Goal: Task Accomplishment & Management: Manage account settings

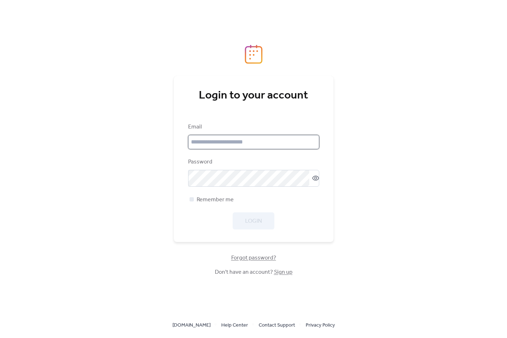
click at [254, 143] on input "email" at bounding box center [253, 142] width 131 height 14
type input "**********"
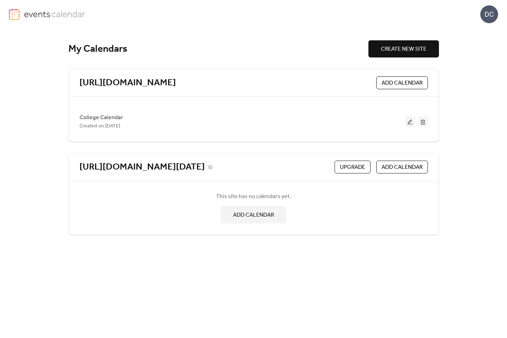
click at [205, 164] on link "[URL][DOMAIN_NAME][DATE]" at bounding box center [141, 167] width 125 height 12
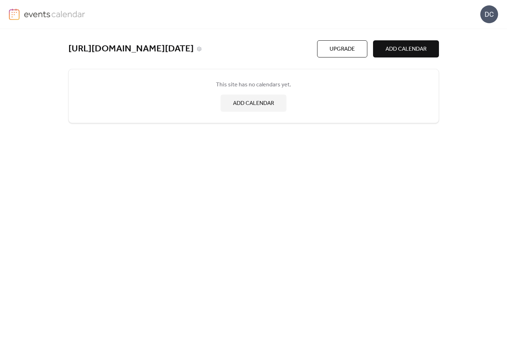
click at [194, 47] on link "[URL][DOMAIN_NAME][DATE]" at bounding box center [130, 49] width 125 height 12
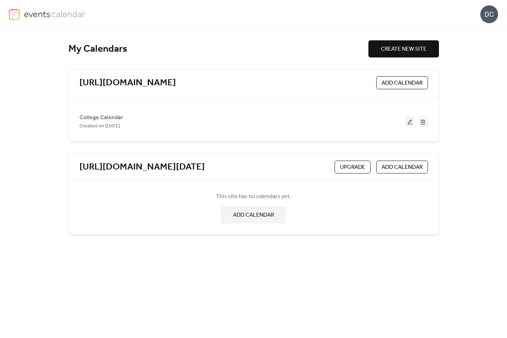
click at [221, 89] on div "[URL][DOMAIN_NAME] ADD CALENDAR" at bounding box center [254, 82] width 370 height 27
click at [176, 83] on link "[URL][DOMAIN_NAME]" at bounding box center [127, 83] width 97 height 12
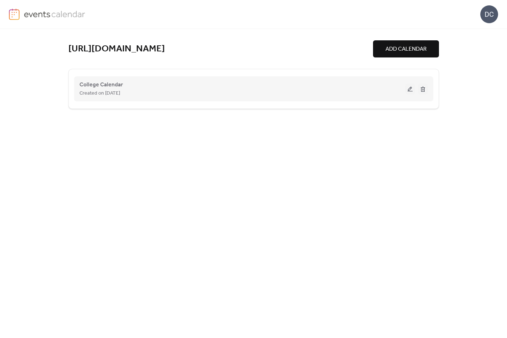
click at [408, 91] on button at bounding box center [410, 88] width 10 height 11
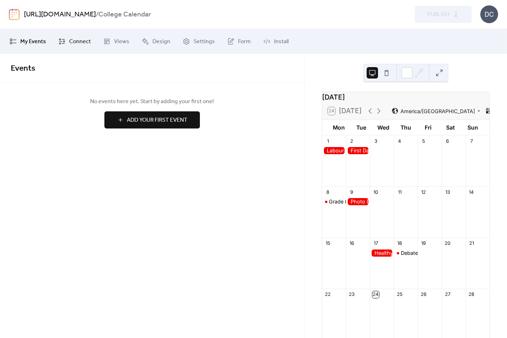
click at [80, 40] on span "Connect" at bounding box center [80, 41] width 22 height 9
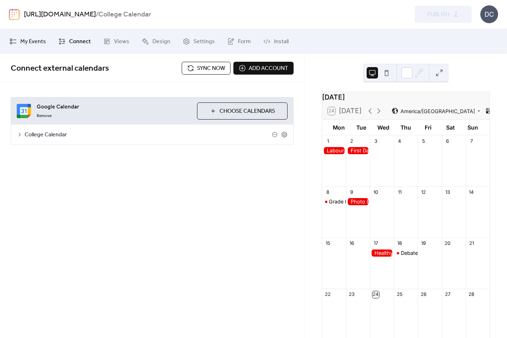
click at [35, 39] on span "My Events" at bounding box center [33, 41] width 26 height 9
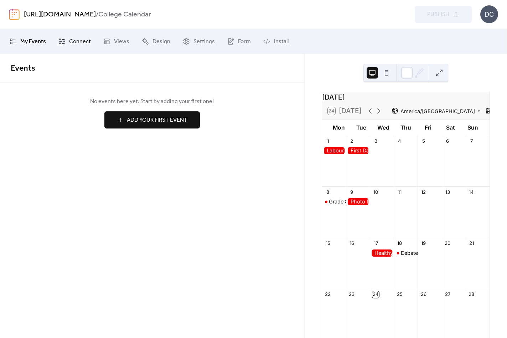
click at [71, 40] on span "Connect" at bounding box center [80, 41] width 22 height 9
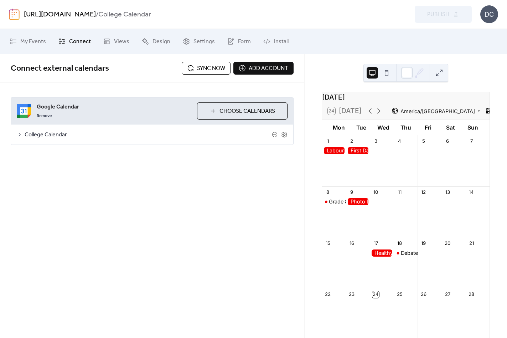
click at [485, 114] on icon at bounding box center [488, 110] width 7 height 7
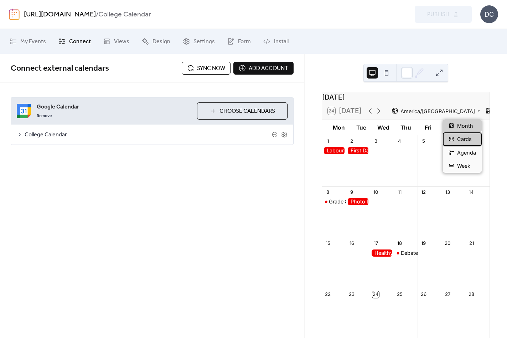
click at [468, 135] on span "Cards" at bounding box center [464, 139] width 15 height 8
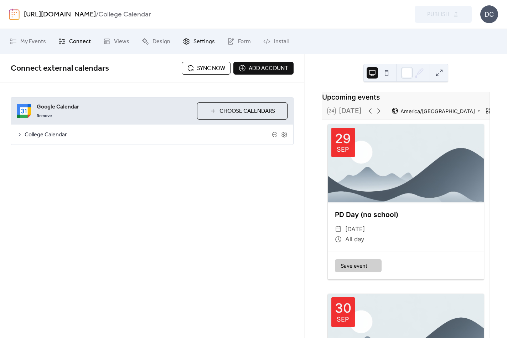
click at [200, 40] on span "Settings" at bounding box center [204, 41] width 21 height 9
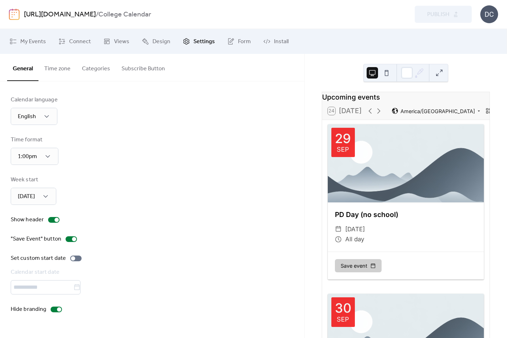
click at [92, 69] on button "Categories" at bounding box center [96, 67] width 40 height 26
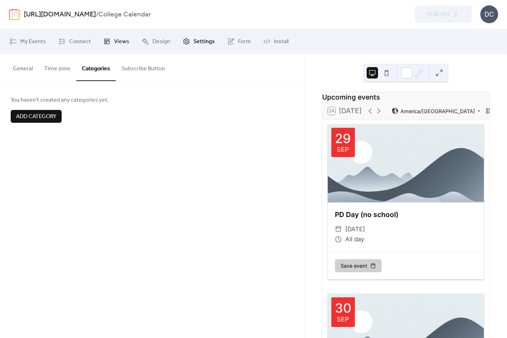
click at [115, 40] on span "Views" at bounding box center [121, 41] width 15 height 9
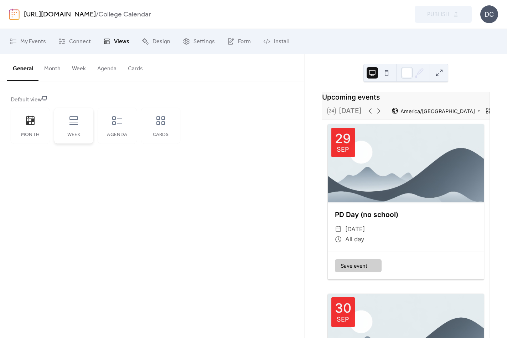
click at [86, 120] on div "Week" at bounding box center [73, 126] width 39 height 36
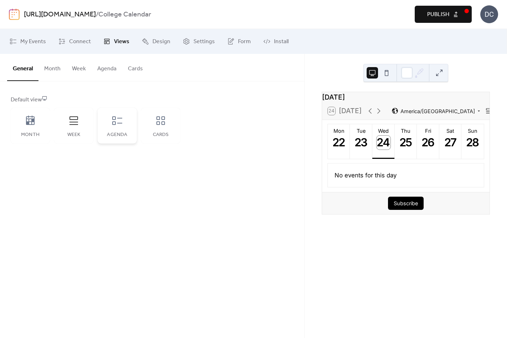
click at [102, 121] on div "Agenda" at bounding box center [117, 126] width 39 height 36
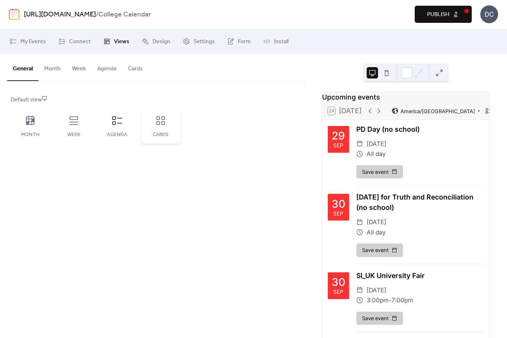
click at [160, 124] on icon at bounding box center [160, 120] width 9 height 9
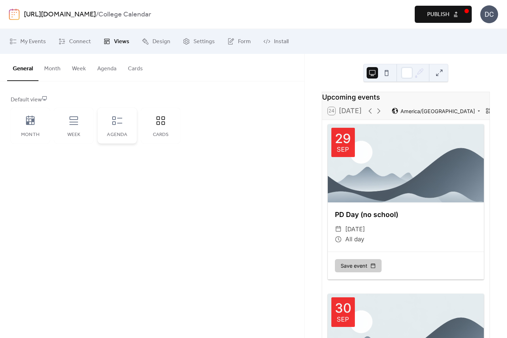
click at [98, 125] on div "Agenda" at bounding box center [117, 126] width 39 height 36
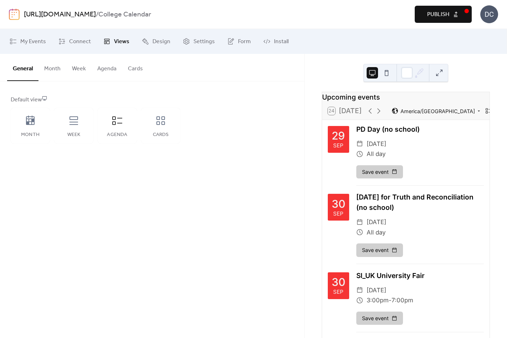
click at [436, 16] on span "Publish" at bounding box center [438, 14] width 22 height 9
click at [161, 122] on icon at bounding box center [160, 120] width 11 height 11
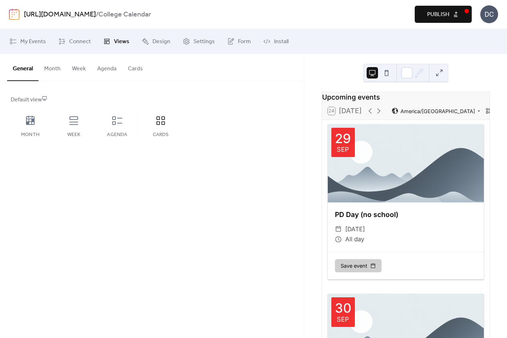
click at [455, 8] on button "Publish" at bounding box center [443, 14] width 57 height 17
click at [38, 123] on div "Month" at bounding box center [30, 126] width 39 height 36
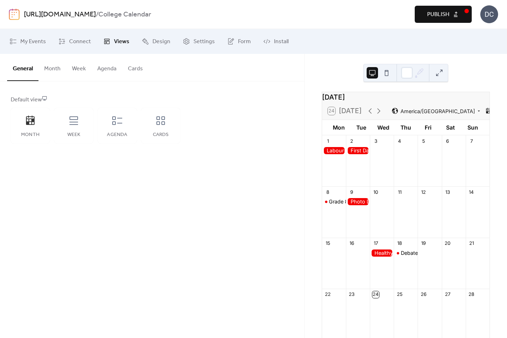
click at [449, 15] on span "Publish" at bounding box center [438, 14] width 22 height 9
click at [387, 72] on button at bounding box center [386, 72] width 11 height 11
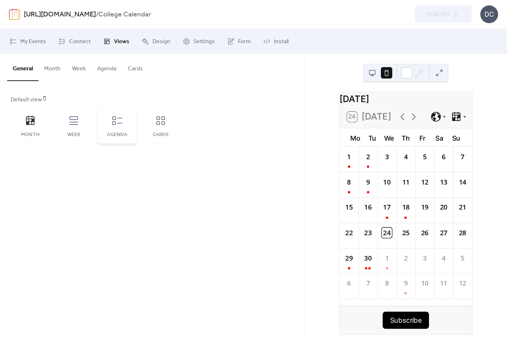
click at [109, 126] on div "Agenda" at bounding box center [117, 126] width 39 height 36
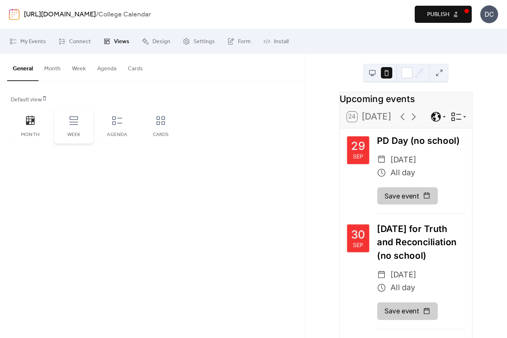
click at [68, 131] on div "Week" at bounding box center [73, 126] width 39 height 36
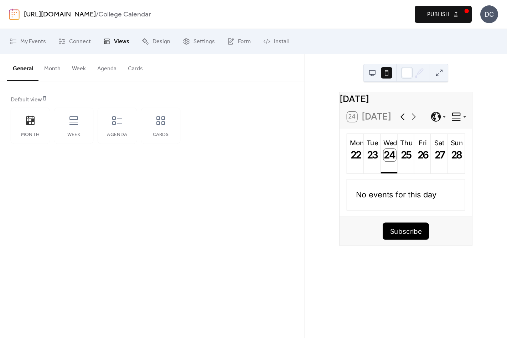
click at [401, 120] on icon at bounding box center [402, 116] width 4 height 7
click at [111, 127] on div "Agenda" at bounding box center [117, 126] width 39 height 36
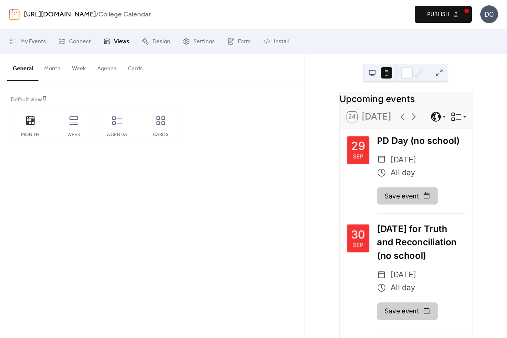
click at [438, 14] on span "Publish" at bounding box center [438, 14] width 22 height 9
click at [252, 130] on div "Default view Month Week Agenda Cards" at bounding box center [152, 120] width 283 height 48
click at [289, 143] on div "Default view Month Week Agenda Cards" at bounding box center [152, 119] width 304 height 76
click at [194, 40] on span "Settings" at bounding box center [204, 41] width 21 height 9
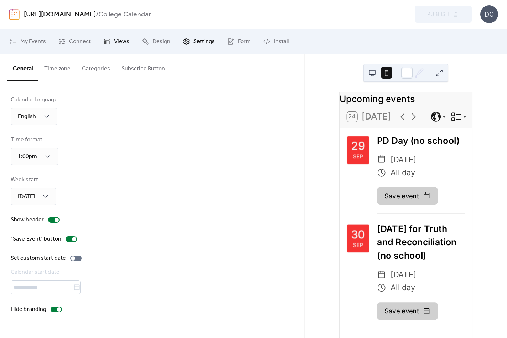
click at [110, 41] on link "Views" at bounding box center [116, 41] width 37 height 19
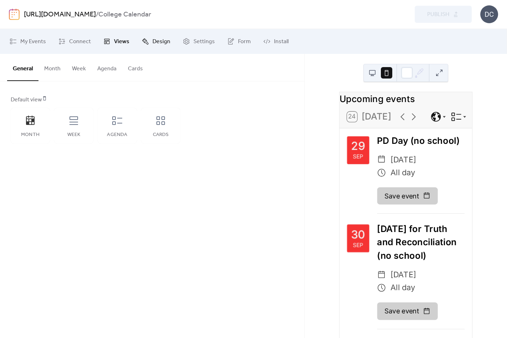
click at [148, 41] on link "Design" at bounding box center [155, 41] width 39 height 19
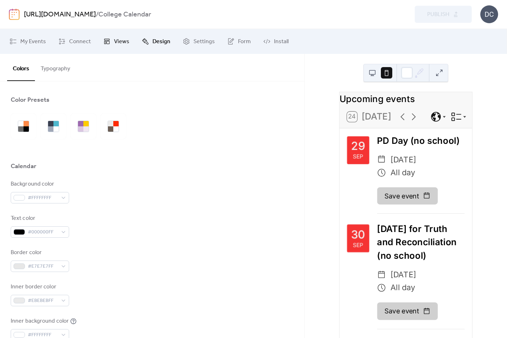
click at [114, 41] on span "Views" at bounding box center [121, 41] width 15 height 9
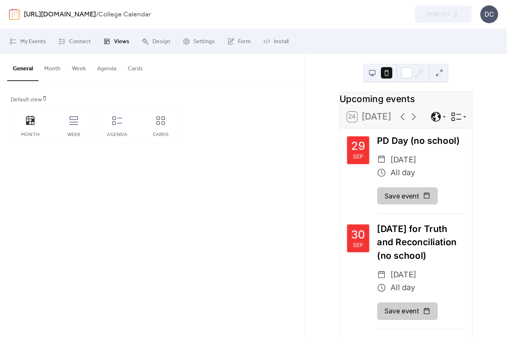
click at [372, 71] on button at bounding box center [372, 72] width 11 height 11
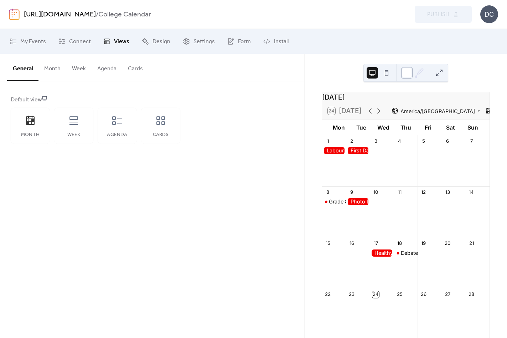
click at [406, 73] on div at bounding box center [406, 72] width 11 height 11
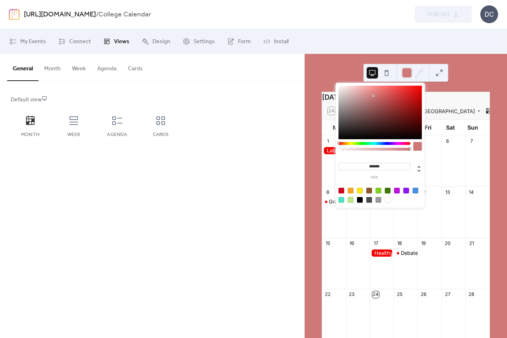
type input "*******"
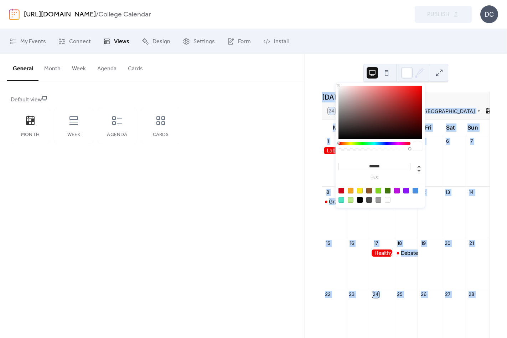
drag, startPoint x: 403, startPoint y: 96, endPoint x: 306, endPoint y: 71, distance: 99.4
click at [306, 71] on body "https://trusting-hiring-269585.framer.app / College Calendar Preview Publish DC…" at bounding box center [253, 169] width 507 height 338
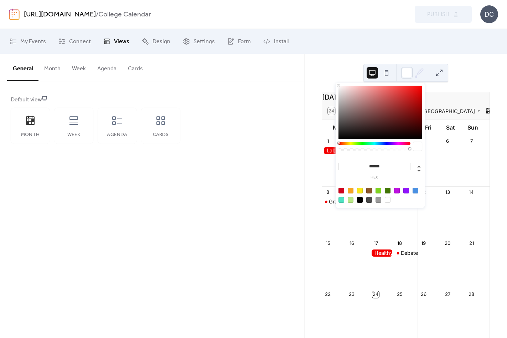
click at [299, 92] on div "Default view Month Week Agenda Cards" at bounding box center [152, 119] width 304 height 76
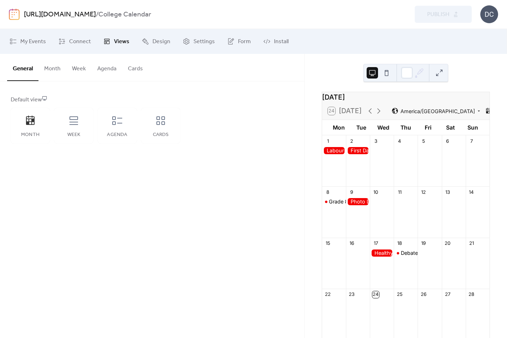
click at [387, 74] on button at bounding box center [386, 72] width 11 height 11
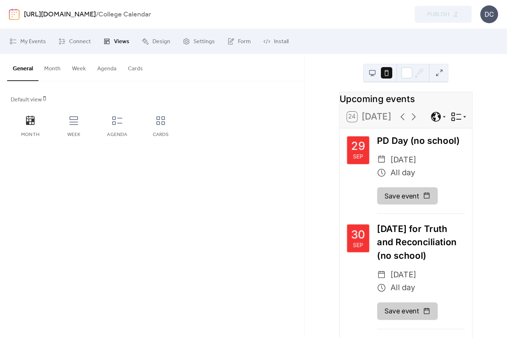
click at [464, 119] on icon at bounding box center [465, 117] width 6 height 6
click at [463, 119] on icon at bounding box center [465, 117] width 6 height 6
click at [437, 121] on icon at bounding box center [435, 116] width 11 height 11
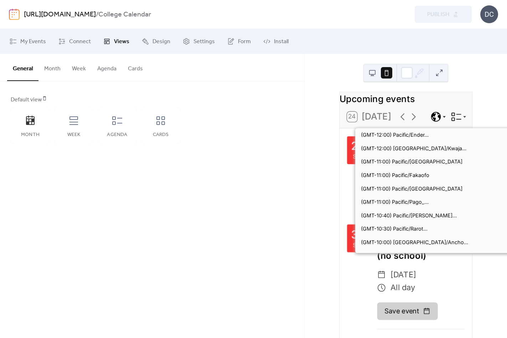
scroll to position [264, 0]
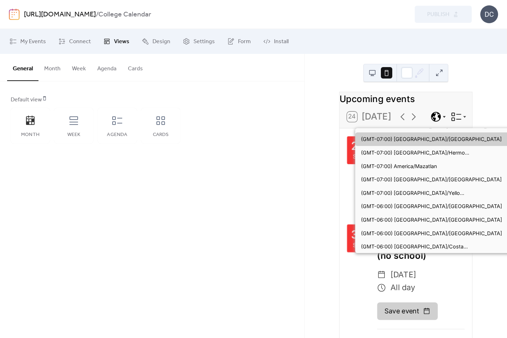
click at [437, 121] on icon at bounding box center [435, 116] width 11 height 11
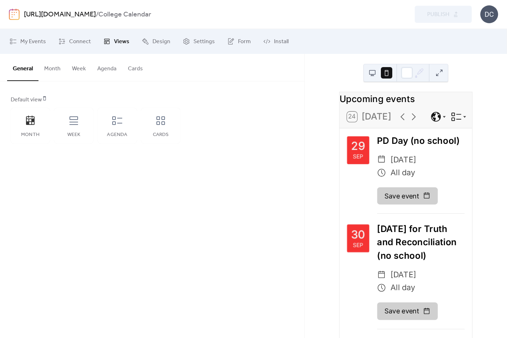
click at [115, 70] on button "Agenda" at bounding box center [107, 67] width 31 height 26
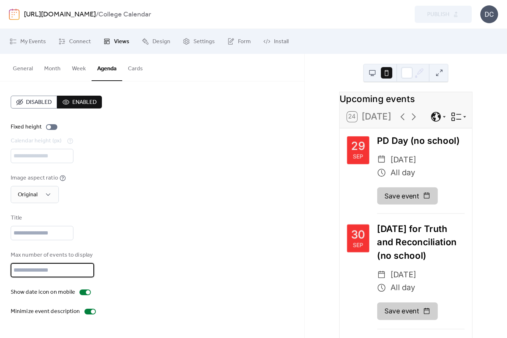
click at [60, 277] on input "**" at bounding box center [52, 270] width 83 height 14
type input "*"
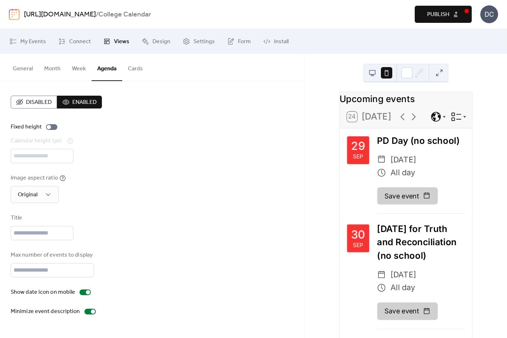
click at [438, 19] on span "Publish" at bounding box center [438, 14] width 22 height 9
click at [438, 19] on div "Preview Publish" at bounding box center [378, 14] width 187 height 17
click at [208, 138] on div "Calendar height (px) ***" at bounding box center [152, 149] width 283 height 26
click at [194, 42] on span "Settings" at bounding box center [204, 41] width 21 height 9
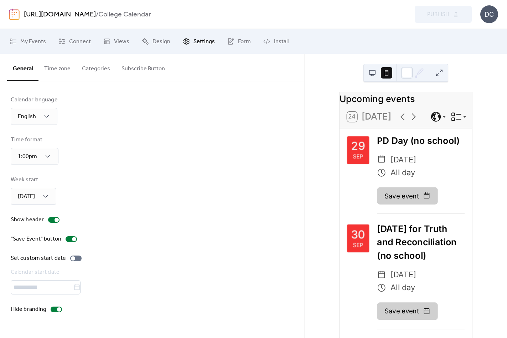
click at [63, 73] on button "Time zone" at bounding box center [57, 67] width 38 height 26
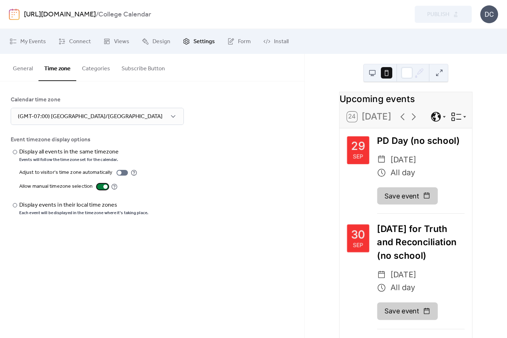
click at [103, 187] on div at bounding box center [105, 186] width 4 height 4
click at [434, 15] on span "Publish" at bounding box center [438, 14] width 22 height 9
click at [370, 76] on button at bounding box center [372, 72] width 11 height 11
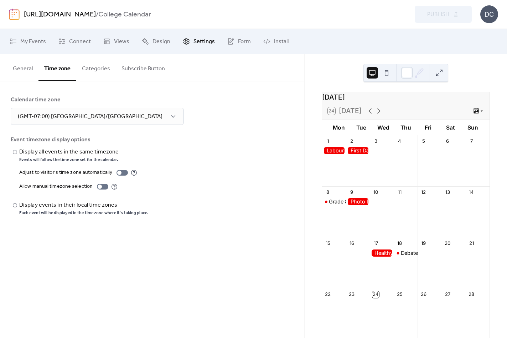
click at [385, 72] on button at bounding box center [386, 72] width 11 height 11
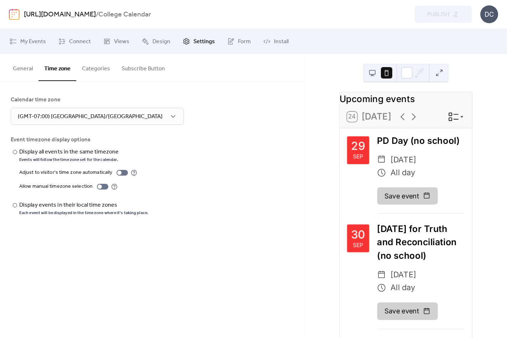
click at [95, 65] on button "Categories" at bounding box center [96, 67] width 40 height 26
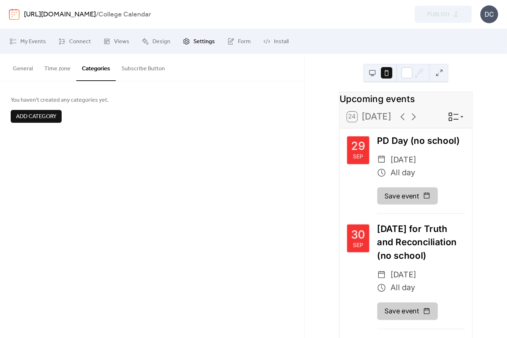
click at [149, 69] on button "Subscribe Button" at bounding box center [143, 67] width 55 height 26
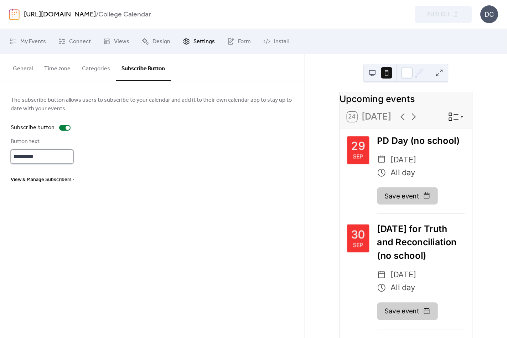
click at [61, 158] on input "*********" at bounding box center [42, 156] width 63 height 14
click at [121, 158] on div "Button text *********" at bounding box center [152, 150] width 283 height 26
click at [269, 37] on link "Install" at bounding box center [276, 41] width 36 height 19
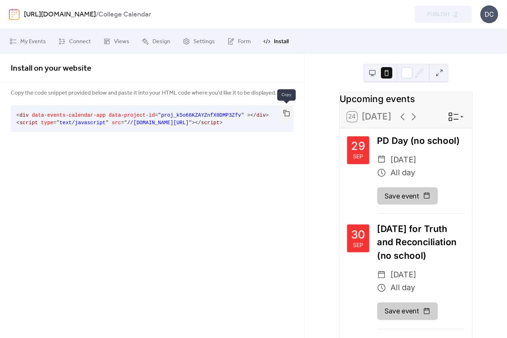
click at [284, 113] on button "button" at bounding box center [286, 113] width 14 height 16
click at [296, 219] on div "Install on your website Copy the code snippet provided below and paste it into …" at bounding box center [152, 196] width 304 height 284
click at [158, 39] on span "Design" at bounding box center [162, 41] width 18 height 9
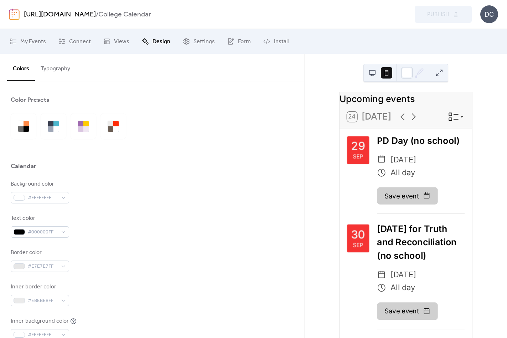
click at [58, 69] on button "Typography" at bounding box center [55, 67] width 41 height 26
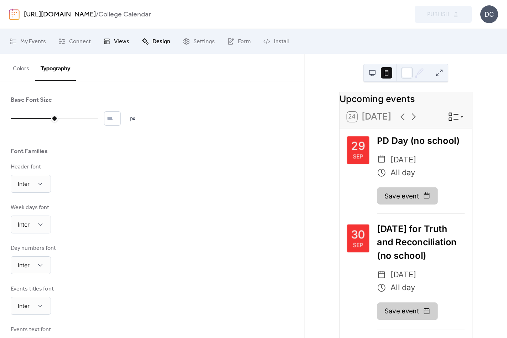
click at [114, 46] on span "Views" at bounding box center [121, 41] width 15 height 9
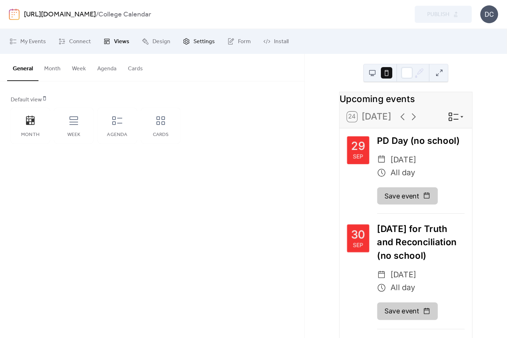
click at [199, 43] on span "Settings" at bounding box center [204, 41] width 21 height 9
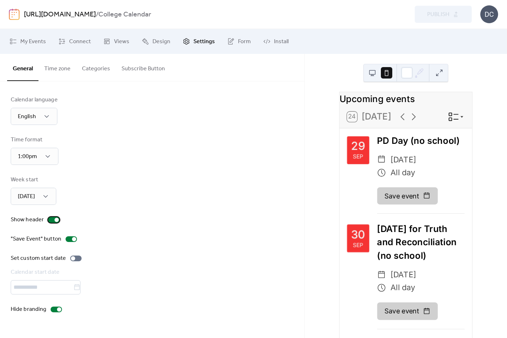
click at [50, 221] on div at bounding box center [53, 220] width 11 height 6
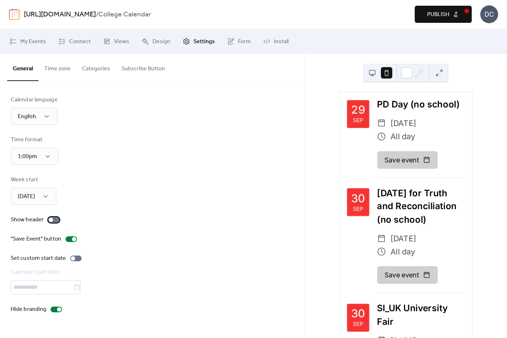
click at [50, 221] on div at bounding box center [51, 219] width 4 height 4
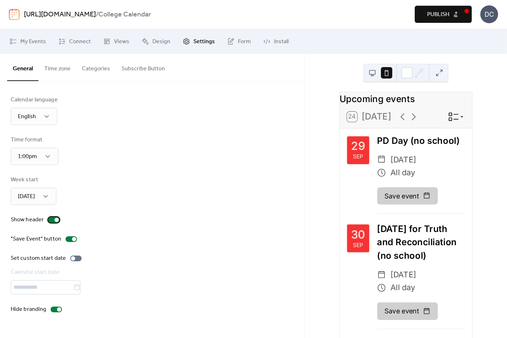
click at [50, 221] on div at bounding box center [53, 220] width 11 height 6
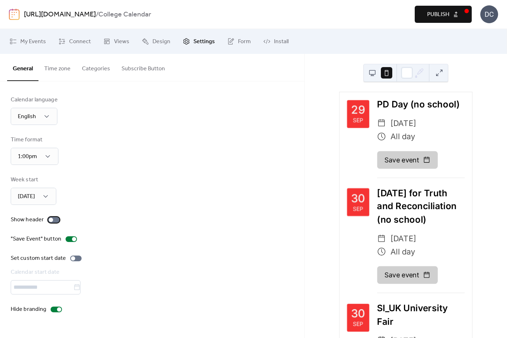
click at [50, 221] on div at bounding box center [51, 219] width 4 height 4
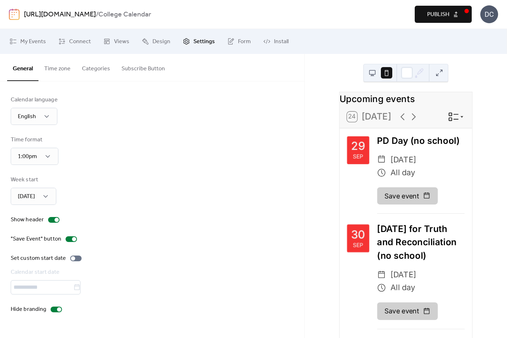
click at [432, 17] on span "Publish" at bounding box center [438, 14] width 22 height 9
click at [65, 44] on link "Connect" at bounding box center [74, 41] width 43 height 19
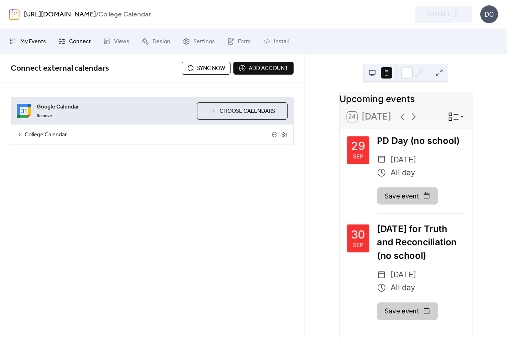
click at [29, 45] on span "My Events" at bounding box center [33, 41] width 26 height 9
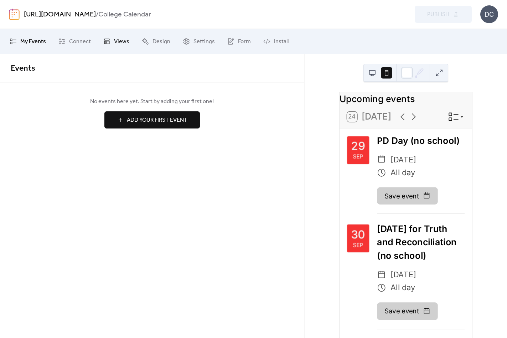
click at [117, 43] on span "Views" at bounding box center [121, 41] width 15 height 9
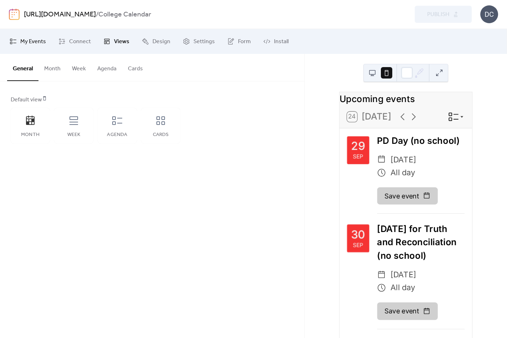
click at [32, 41] on span "My Events" at bounding box center [33, 41] width 26 height 9
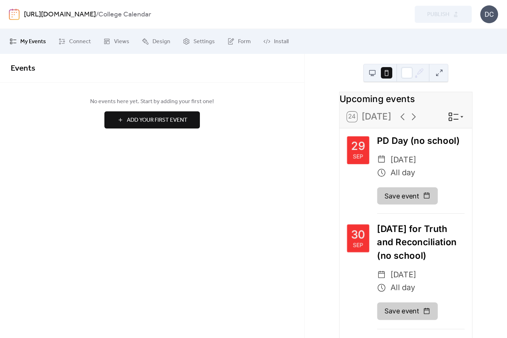
click at [485, 6] on div "DC" at bounding box center [489, 14] width 18 height 18
click at [469, 32] on span "Account" at bounding box center [475, 32] width 21 height 9
click at [484, 11] on div "DC" at bounding box center [489, 14] width 18 height 18
click at [483, 45] on span "Contact Us" at bounding box center [479, 46] width 28 height 9
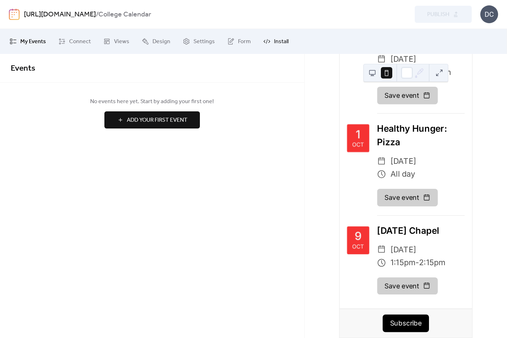
click at [274, 40] on span "Install" at bounding box center [281, 41] width 15 height 9
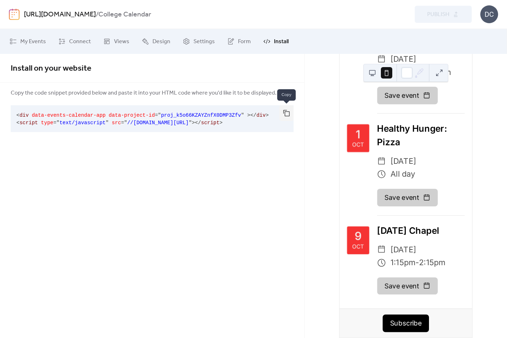
click at [288, 109] on button "button" at bounding box center [286, 113] width 14 height 16
click at [373, 71] on button at bounding box center [372, 72] width 11 height 11
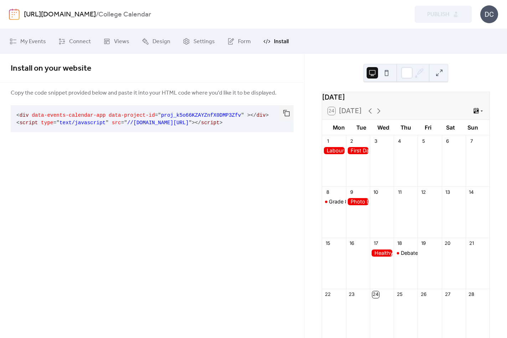
click at [384, 72] on button at bounding box center [386, 72] width 11 height 11
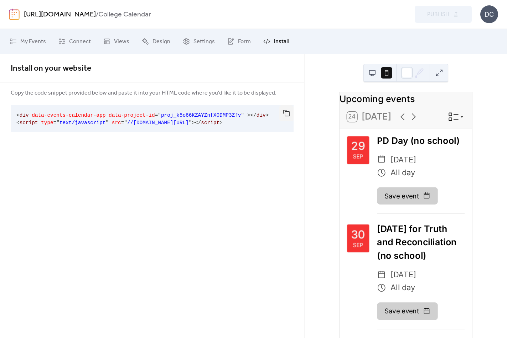
click at [377, 73] on button at bounding box center [372, 72] width 11 height 11
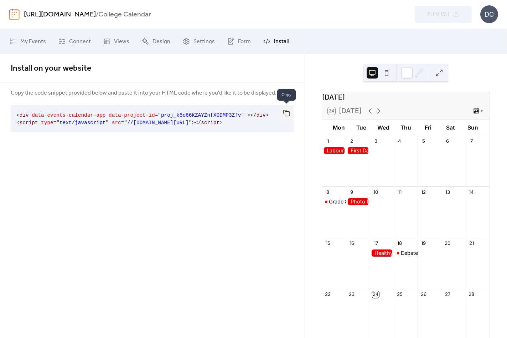
click at [288, 111] on button "button" at bounding box center [286, 113] width 14 height 16
click at [389, 71] on button at bounding box center [386, 72] width 11 height 11
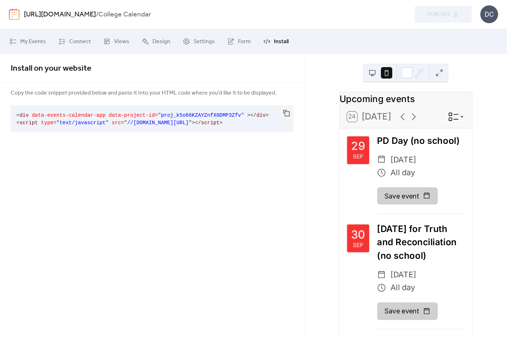
click at [376, 73] on button at bounding box center [372, 72] width 11 height 11
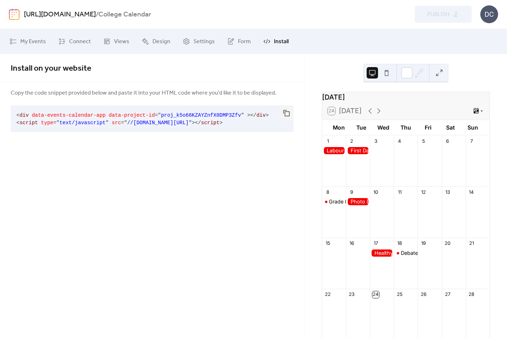
click at [442, 72] on button at bounding box center [439, 72] width 11 height 11
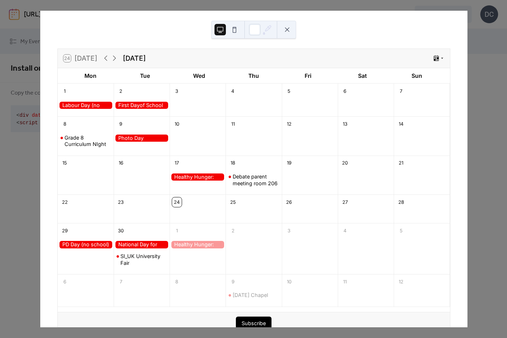
click at [233, 30] on button at bounding box center [234, 29] width 11 height 11
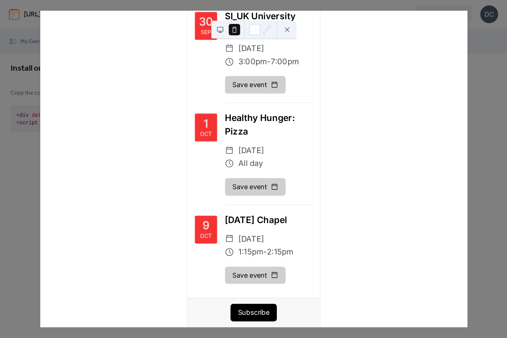
click at [288, 29] on button at bounding box center [287, 29] width 11 height 11
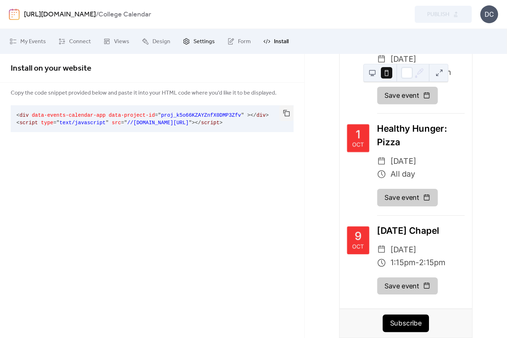
click at [194, 44] on span "Settings" at bounding box center [204, 41] width 21 height 9
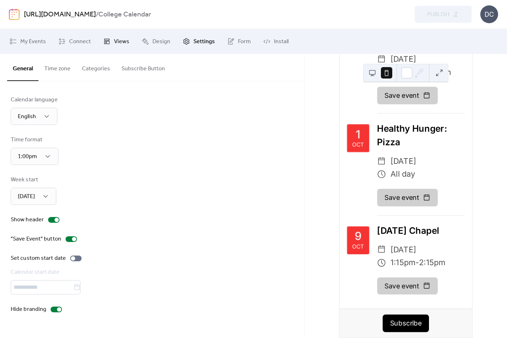
click at [117, 43] on span "Views" at bounding box center [121, 41] width 15 height 9
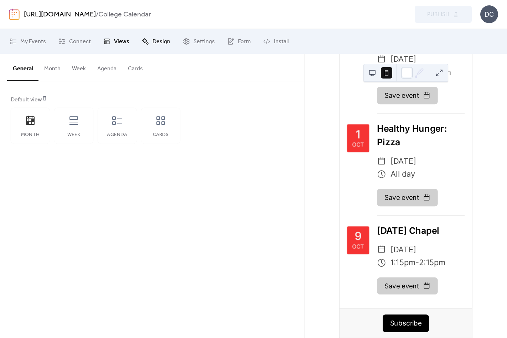
click at [154, 44] on span "Design" at bounding box center [162, 41] width 18 height 9
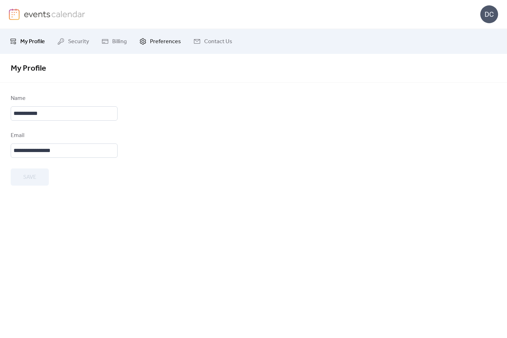
click at [159, 41] on span "Preferences" at bounding box center [165, 41] width 31 height 9
click at [33, 39] on span "My Profile" at bounding box center [32, 41] width 25 height 9
click at [101, 150] on input "**********" at bounding box center [64, 150] width 107 height 14
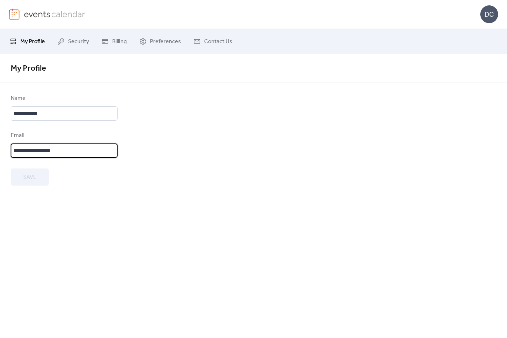
click at [83, 155] on input "**********" at bounding box center [64, 150] width 107 height 14
type input "**********"
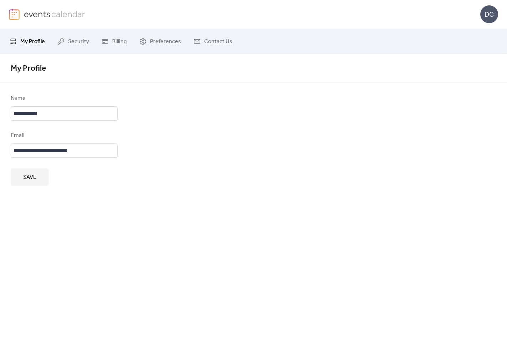
click at [30, 181] on span "Save" at bounding box center [29, 177] width 13 height 9
